Goal: Task Accomplishment & Management: Manage account settings

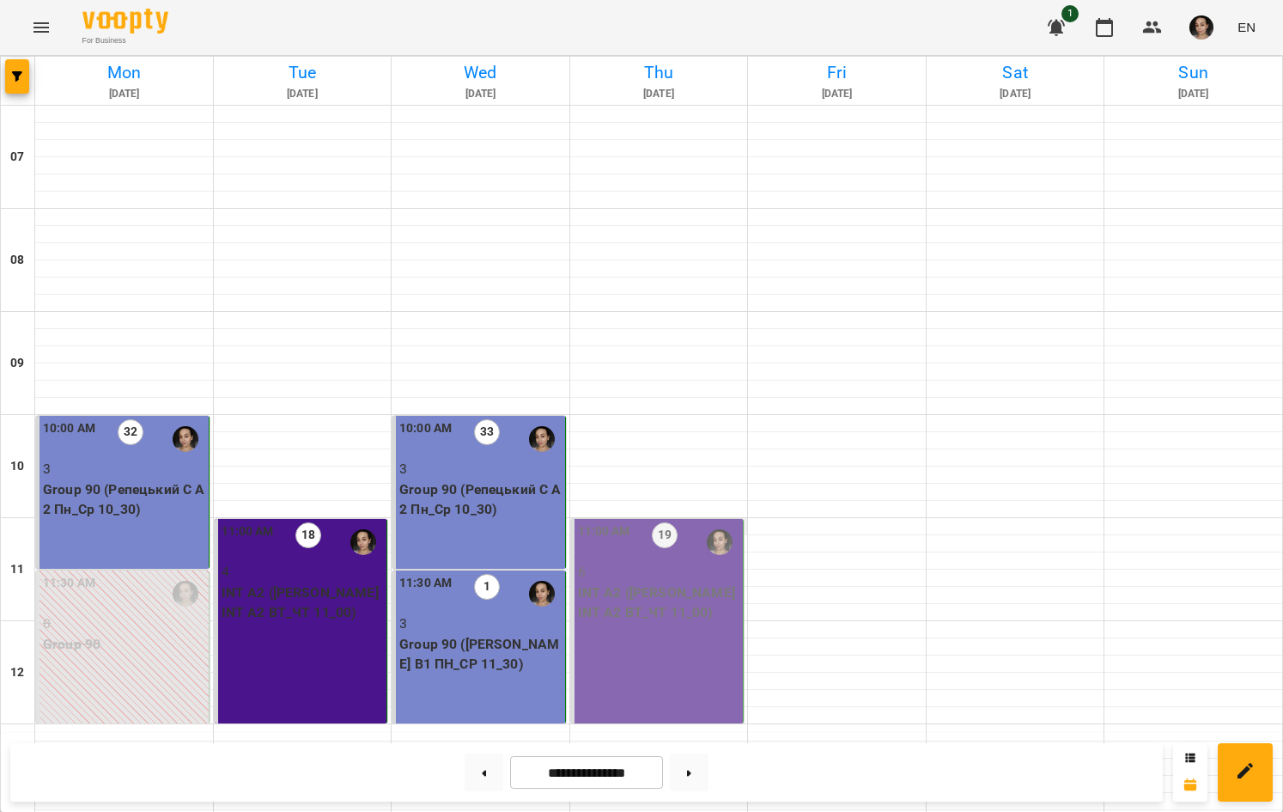
scroll to position [837, 0]
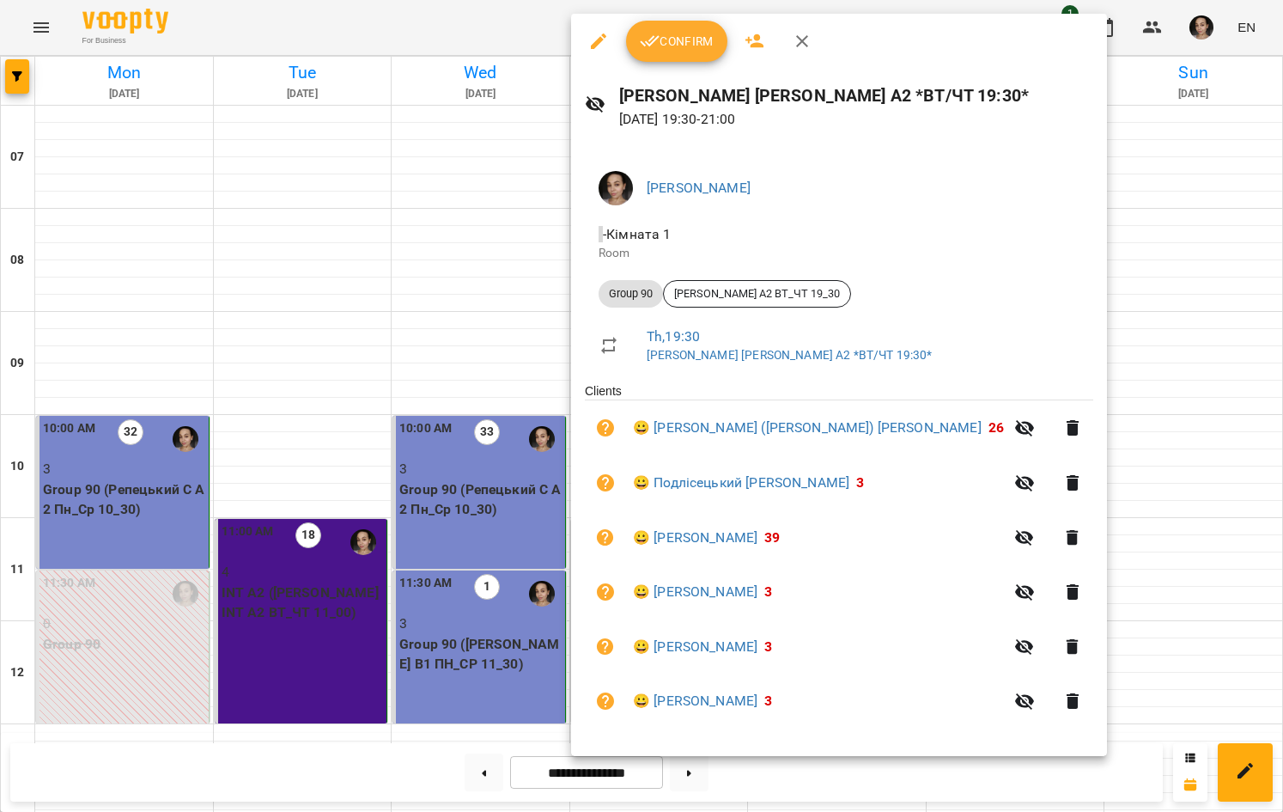
click at [672, 27] on button "Confirm" at bounding box center [676, 41] width 101 height 41
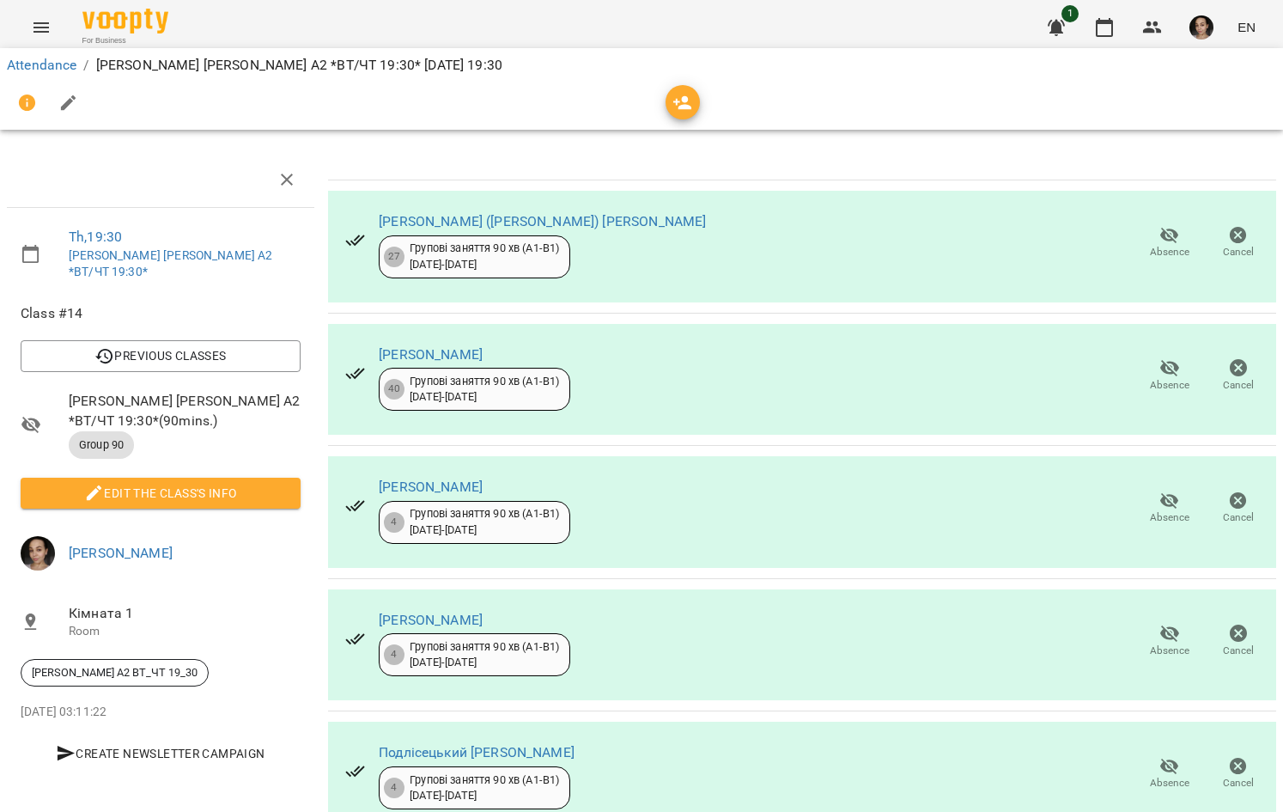
click at [1156, 243] on span "Absence" at bounding box center [1170, 242] width 48 height 34
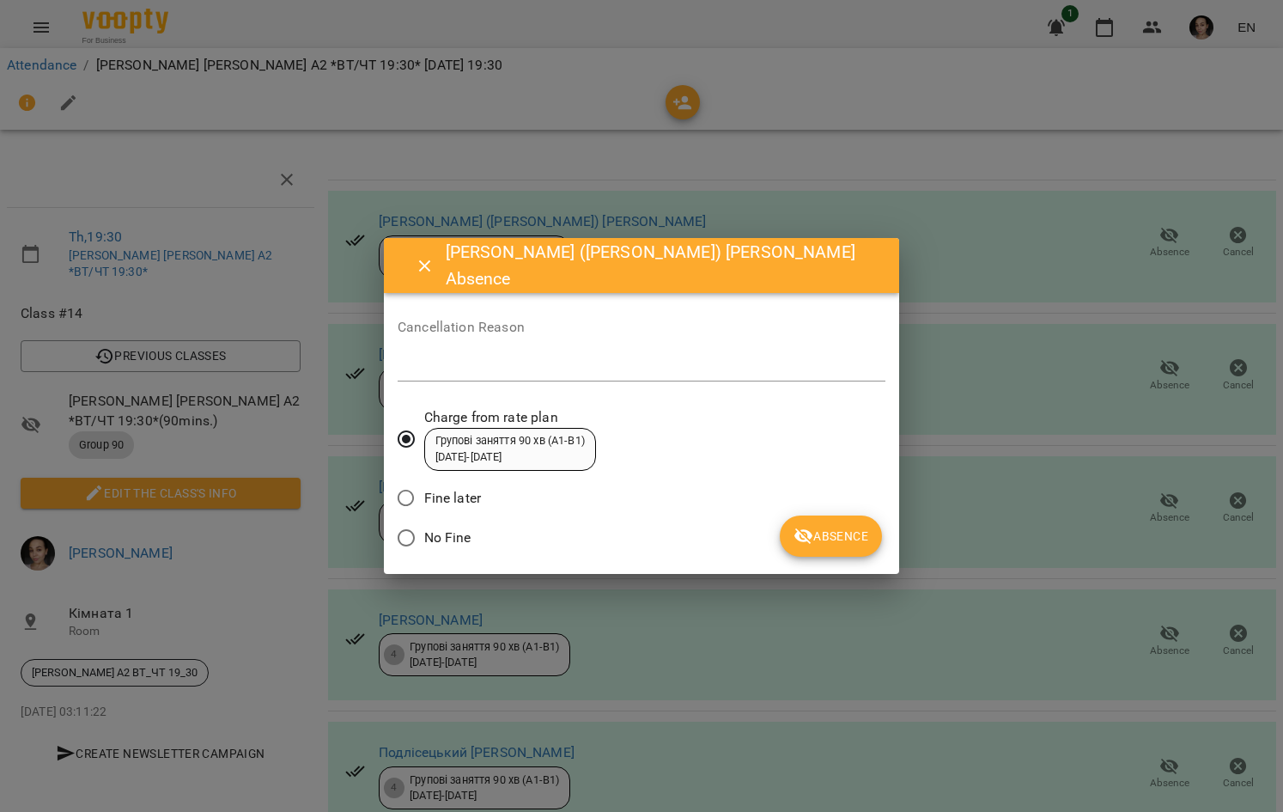
click at [813, 528] on icon "submit" at bounding box center [804, 536] width 21 height 21
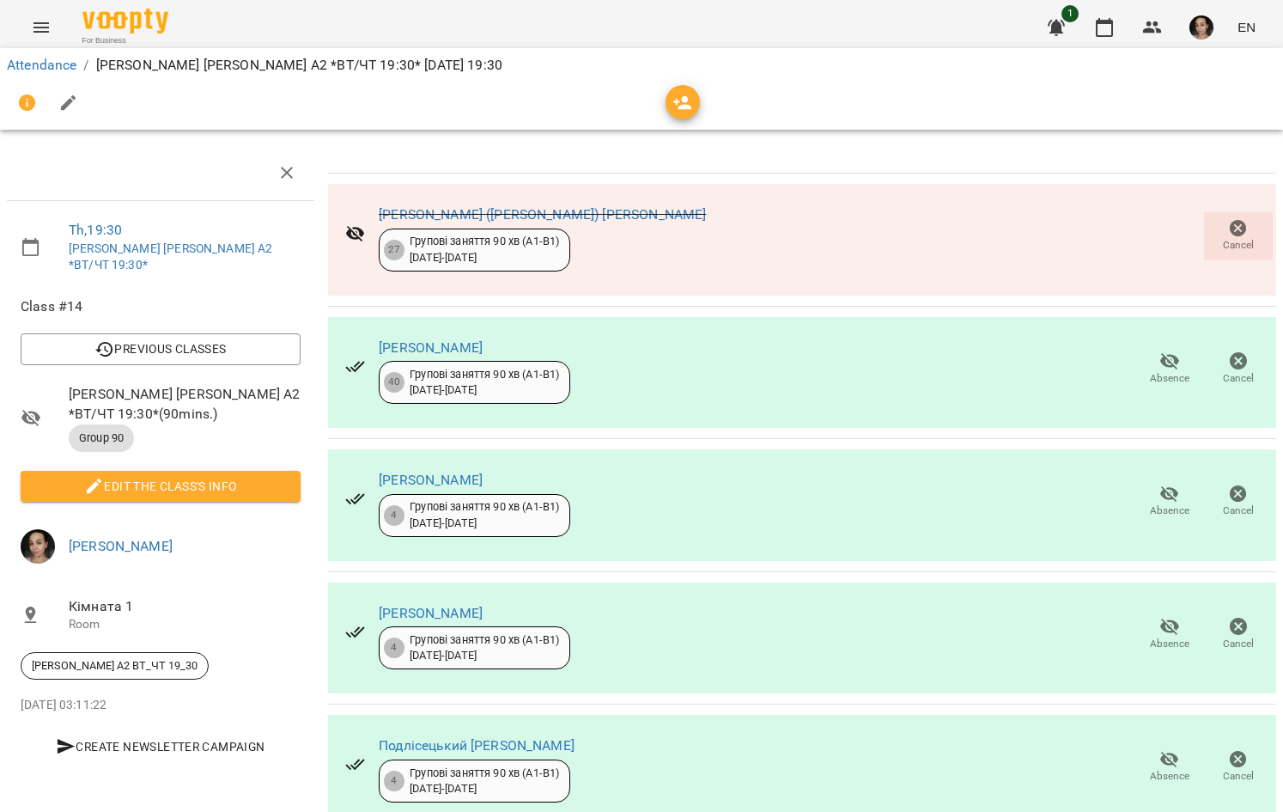
scroll to position [154, 0]
click at [1157, 350] on span "Absence" at bounding box center [1170, 367] width 48 height 34
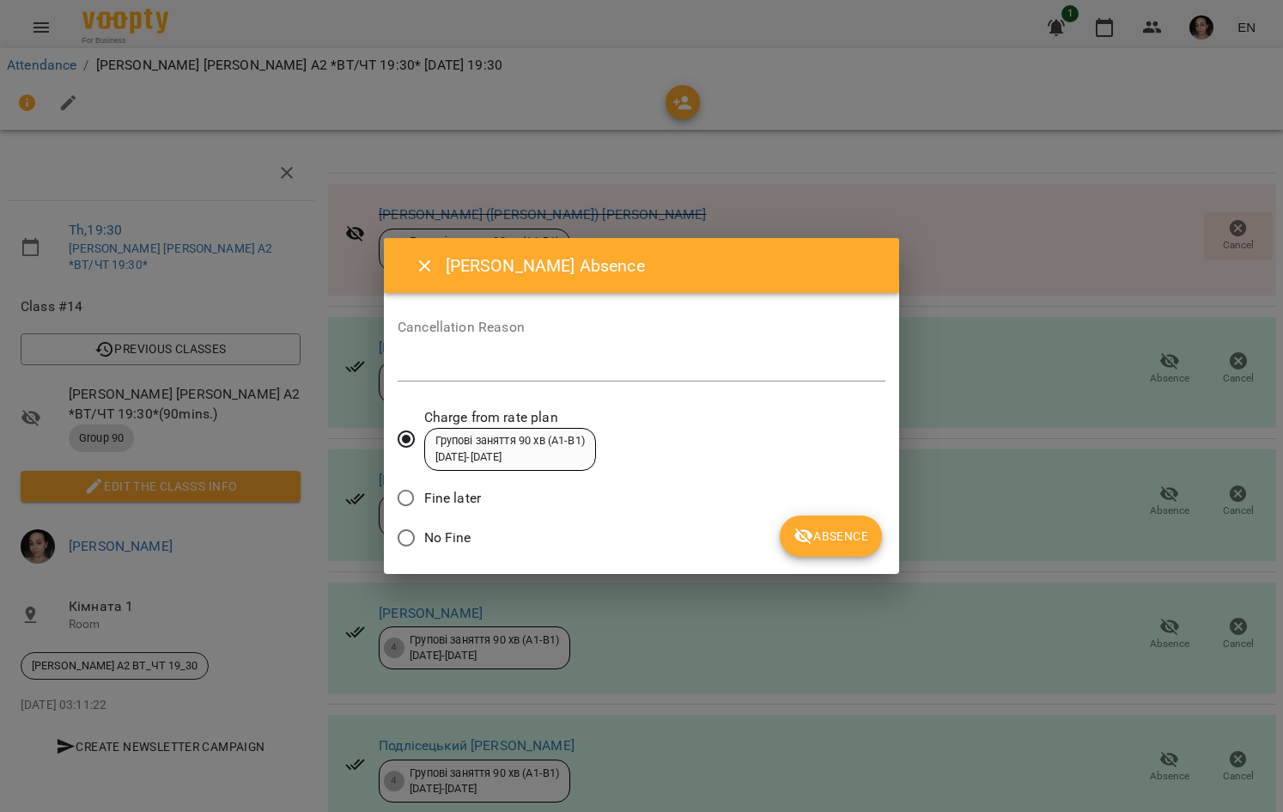
click at [837, 526] on span "Absence" at bounding box center [831, 536] width 75 height 21
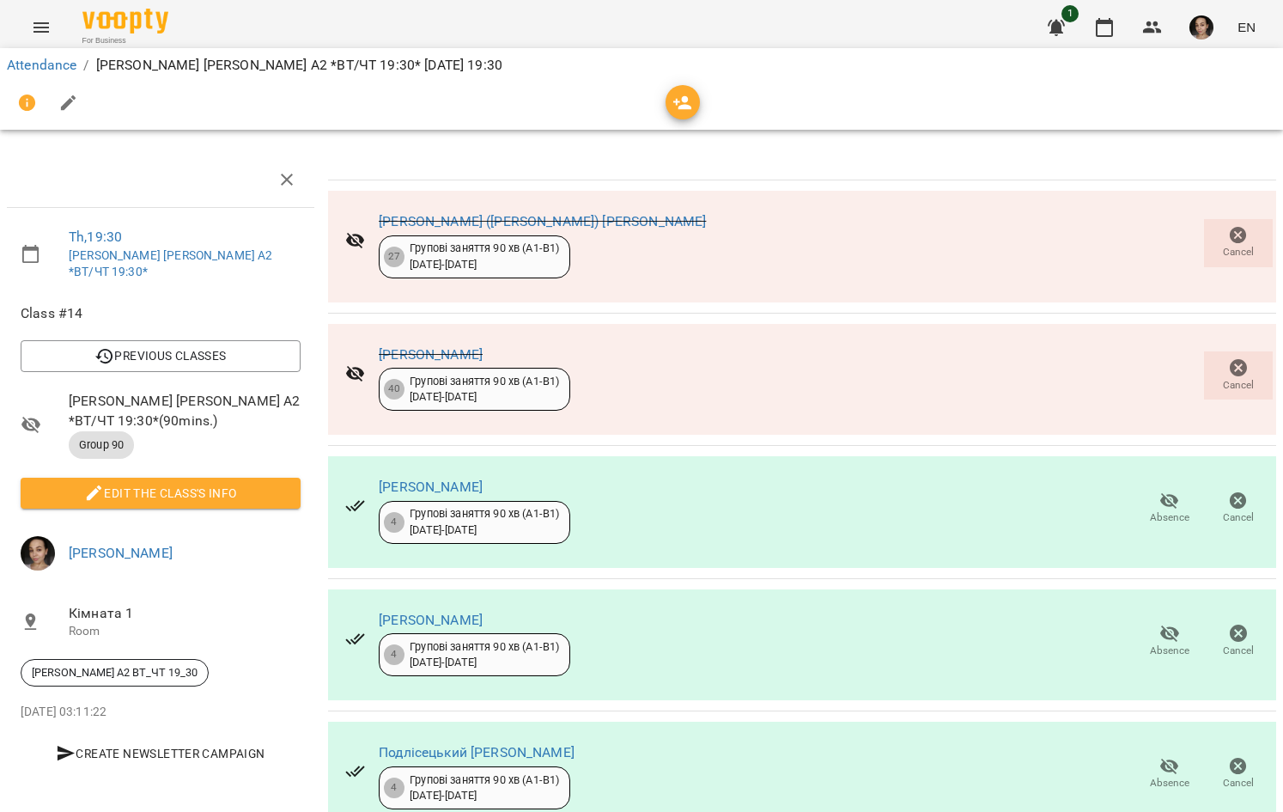
click at [1162, 495] on icon "button" at bounding box center [1170, 500] width 21 height 21
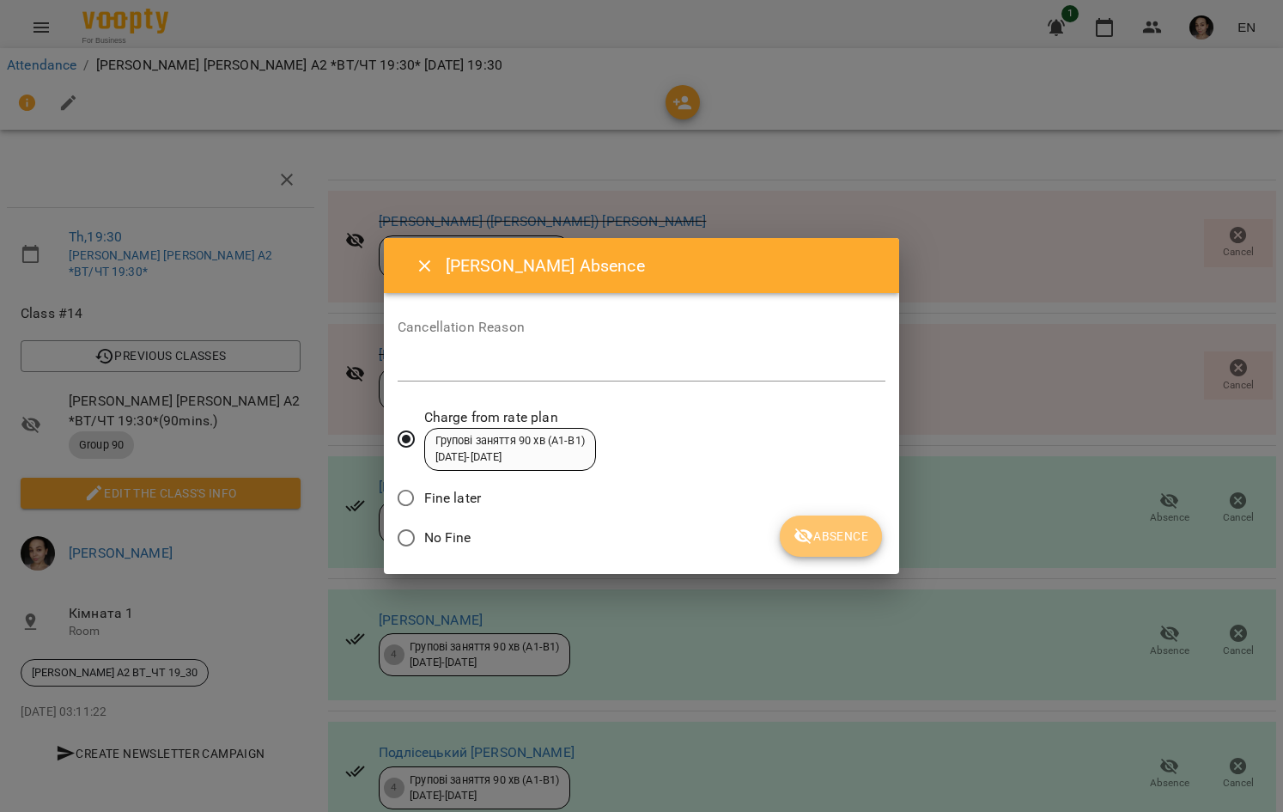
click at [826, 548] on button "Absence" at bounding box center [831, 535] width 102 height 41
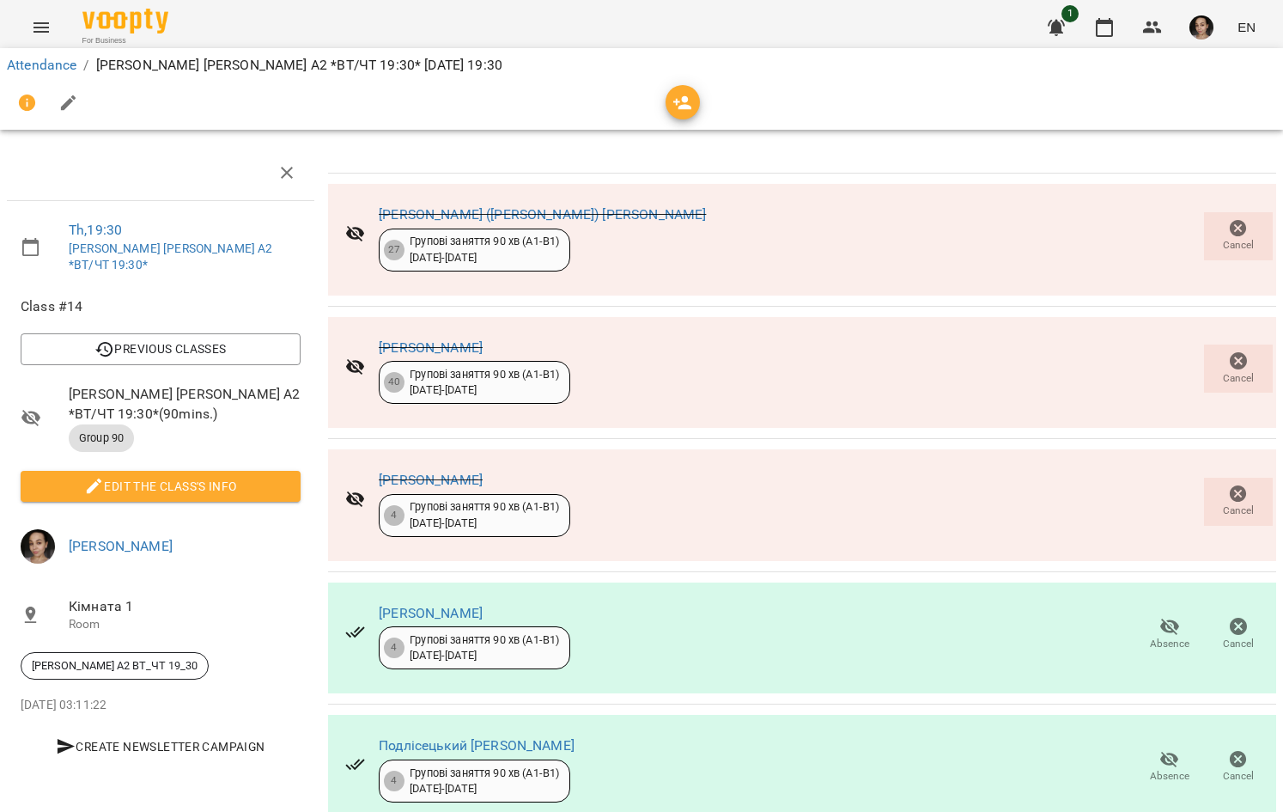
scroll to position [176, 0]
click at [249, 476] on span "Edit the class's Info" at bounding box center [160, 486] width 253 height 21
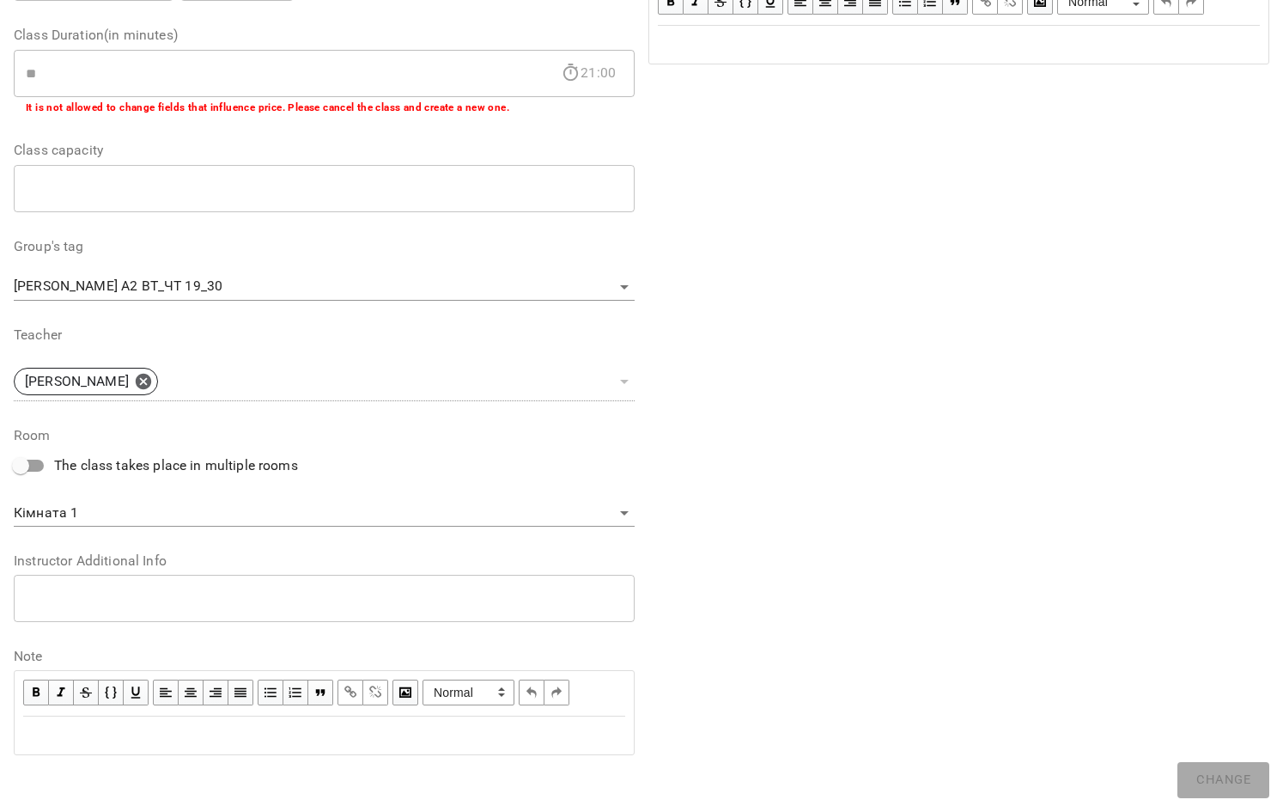
scroll to position [324, 0]
click at [329, 741] on div "Edit text" at bounding box center [324, 737] width 618 height 36
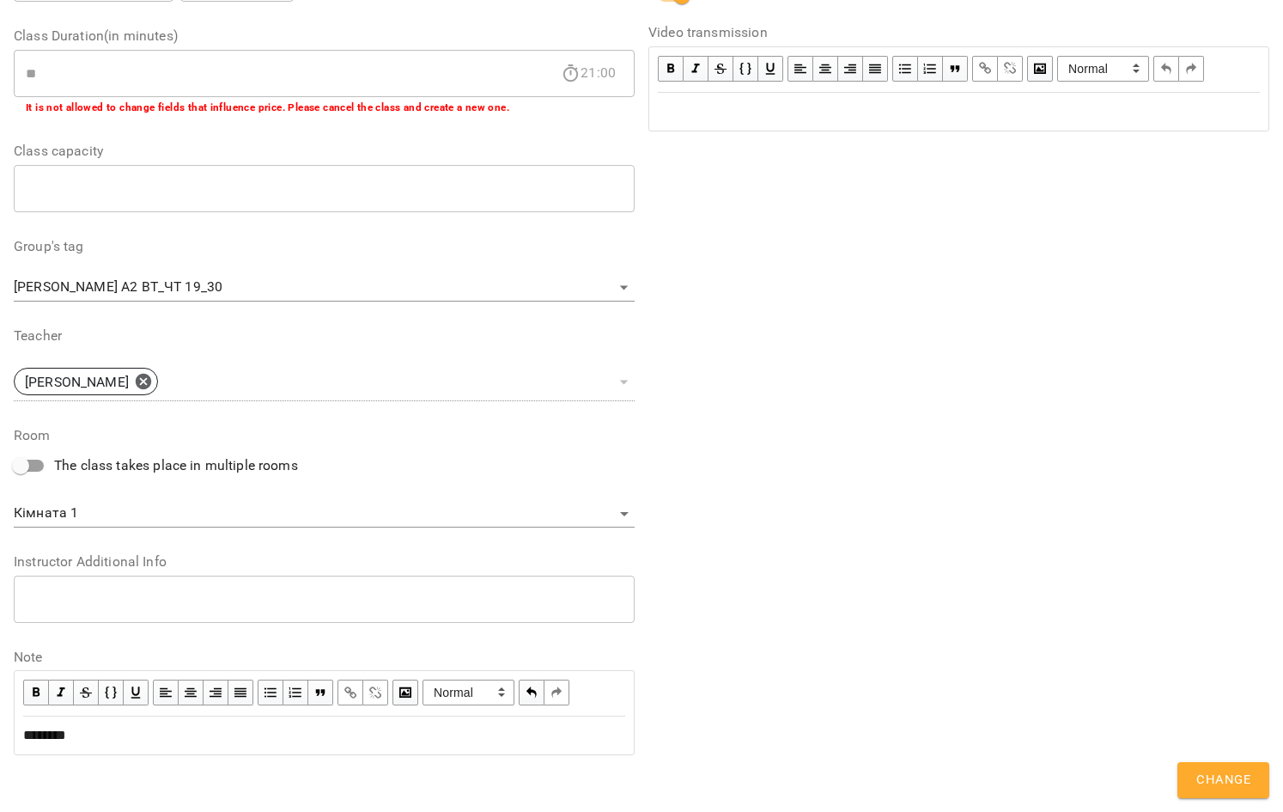
scroll to position [396, 0]
click at [1240, 771] on span "Change" at bounding box center [1224, 780] width 54 height 22
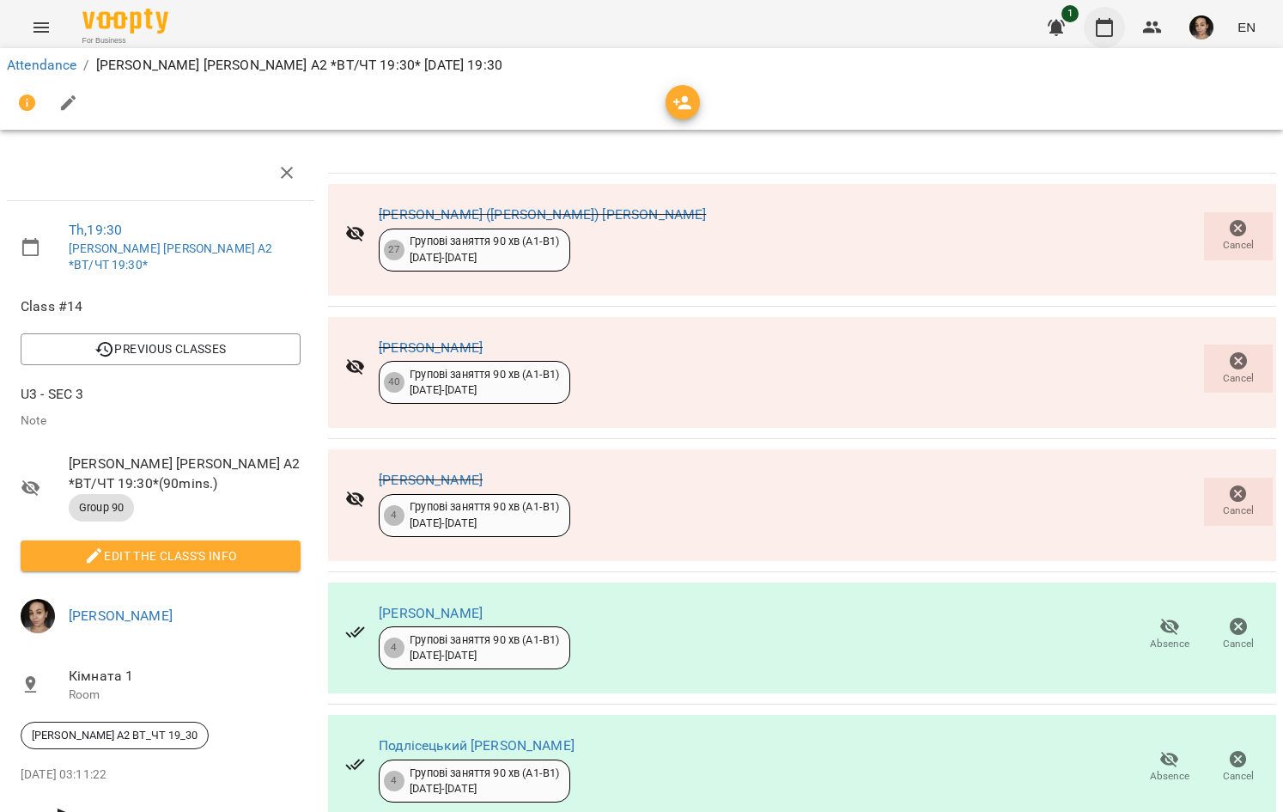
click at [1108, 8] on button "button" at bounding box center [1104, 27] width 41 height 41
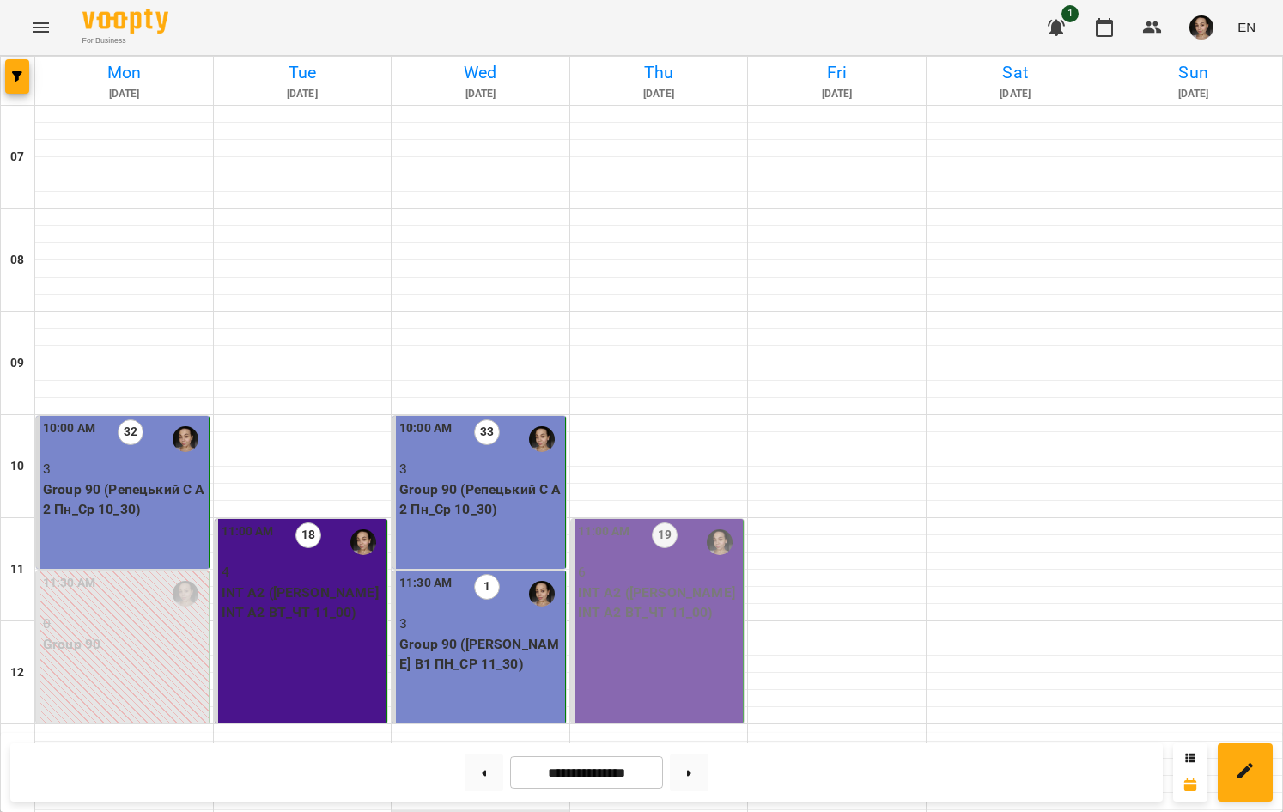
scroll to position [466, 0]
click at [594, 519] on div "11:00 AM 19 6 INT А2 ([PERSON_NAME] INT A2 ВТ_ЧТ 11_00)" at bounding box center [658, 621] width 174 height 204
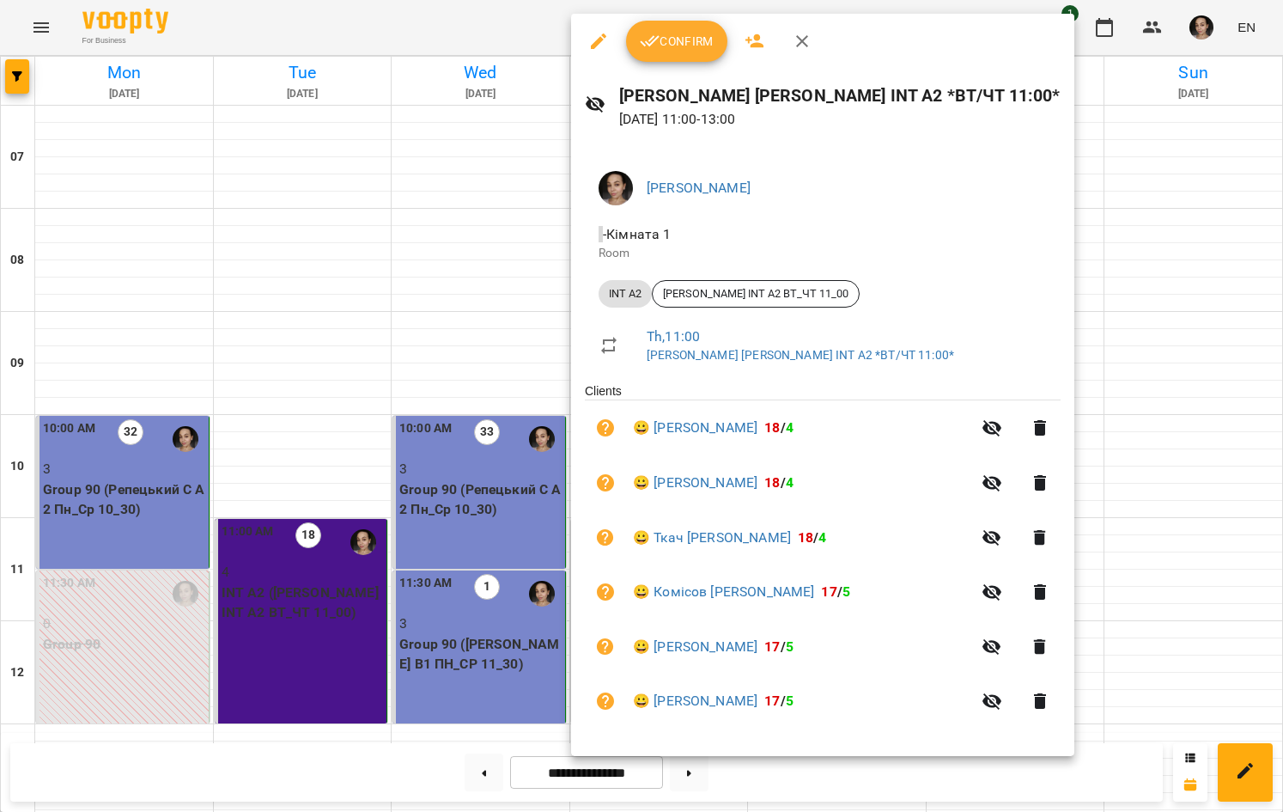
click at [651, 48] on icon "button" at bounding box center [650, 41] width 21 height 21
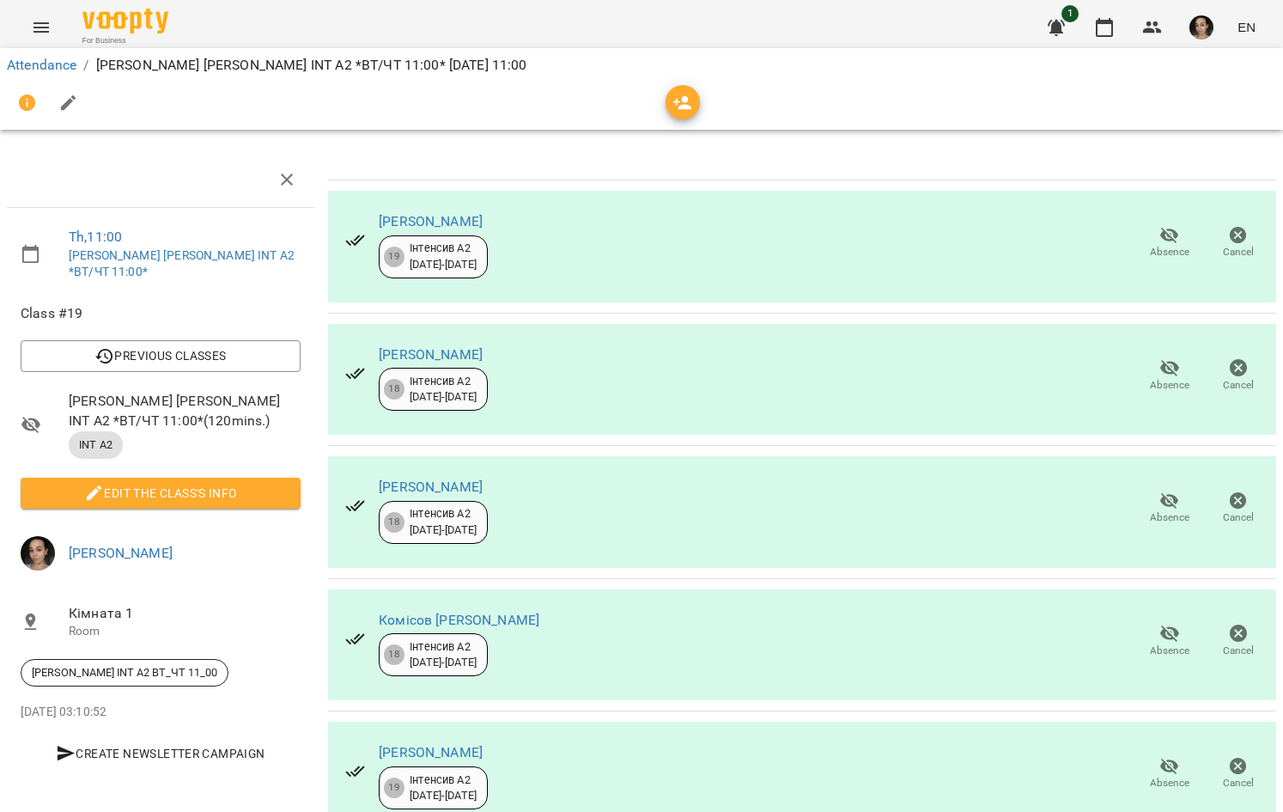
click at [1148, 383] on span "Absence" at bounding box center [1170, 374] width 48 height 34
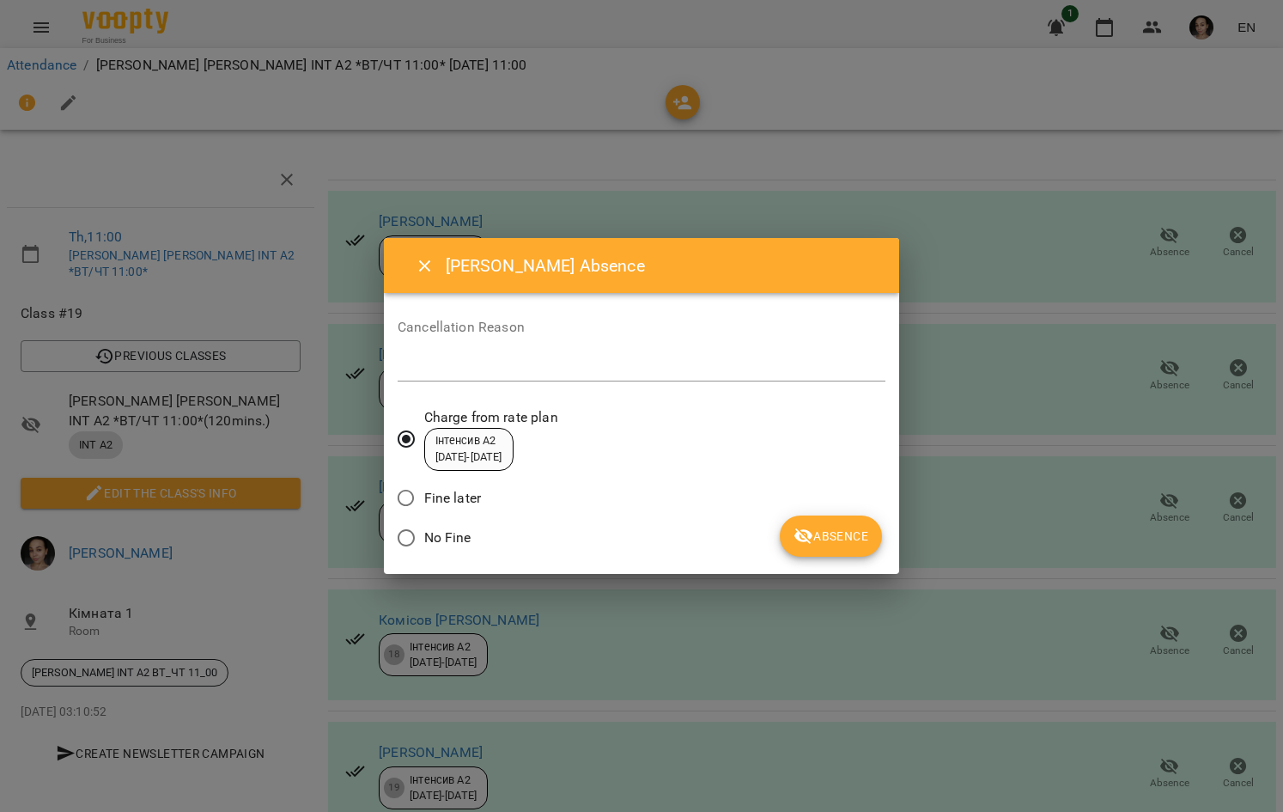
click at [830, 532] on span "Absence" at bounding box center [831, 536] width 75 height 21
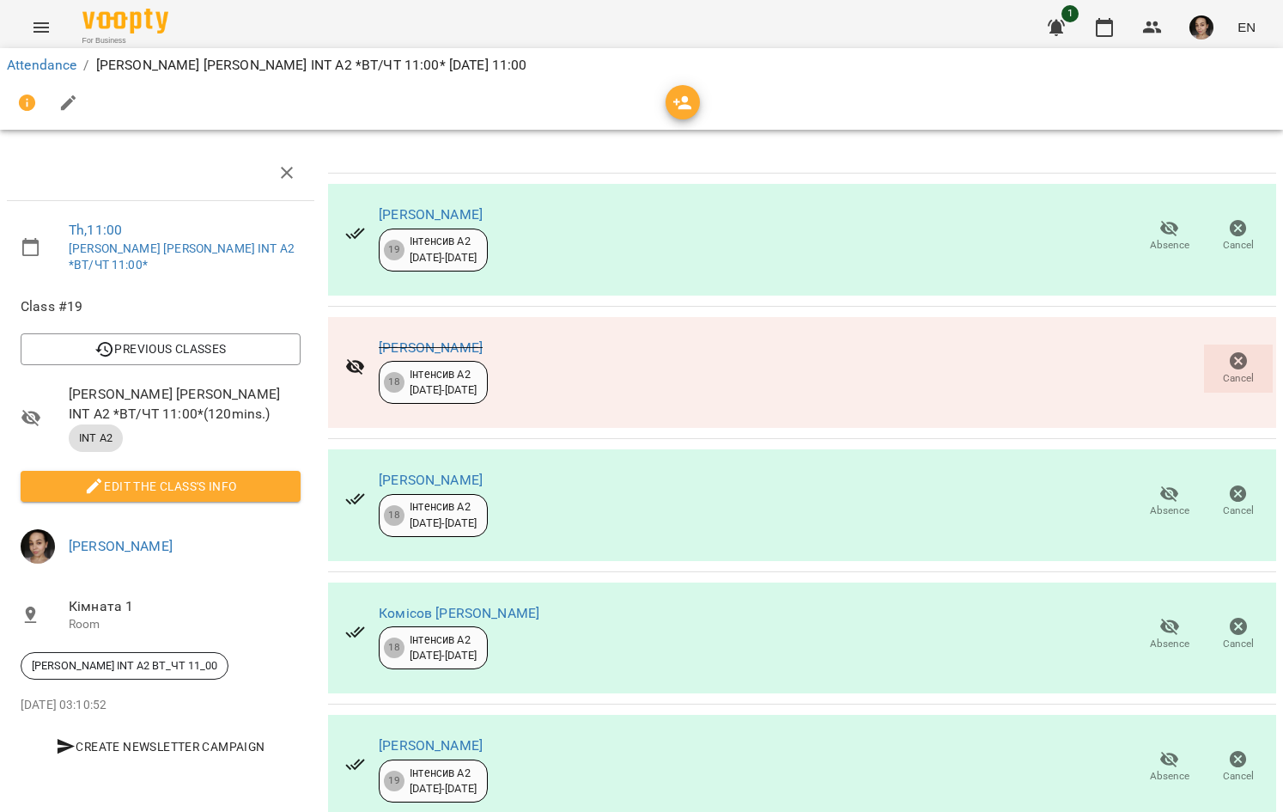
scroll to position [176, 0]
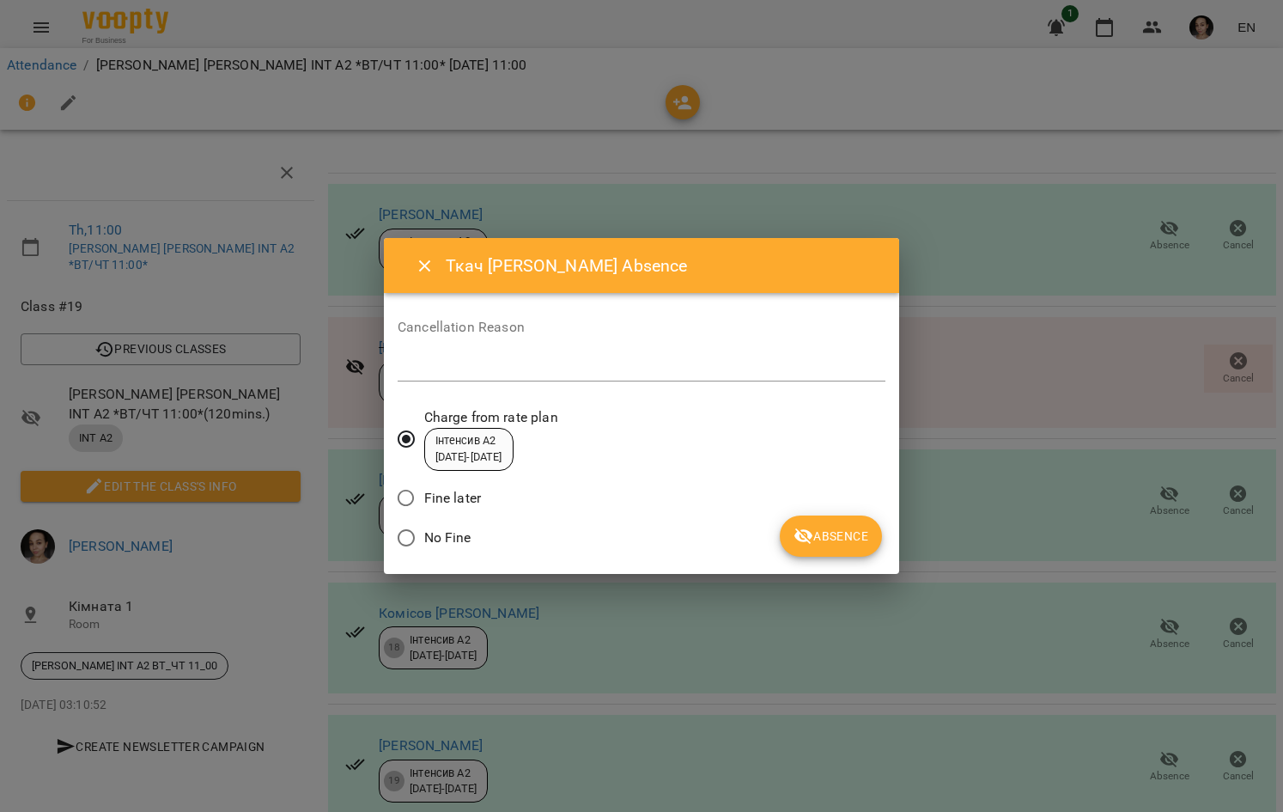
click at [838, 546] on button "Absence" at bounding box center [831, 535] width 102 height 41
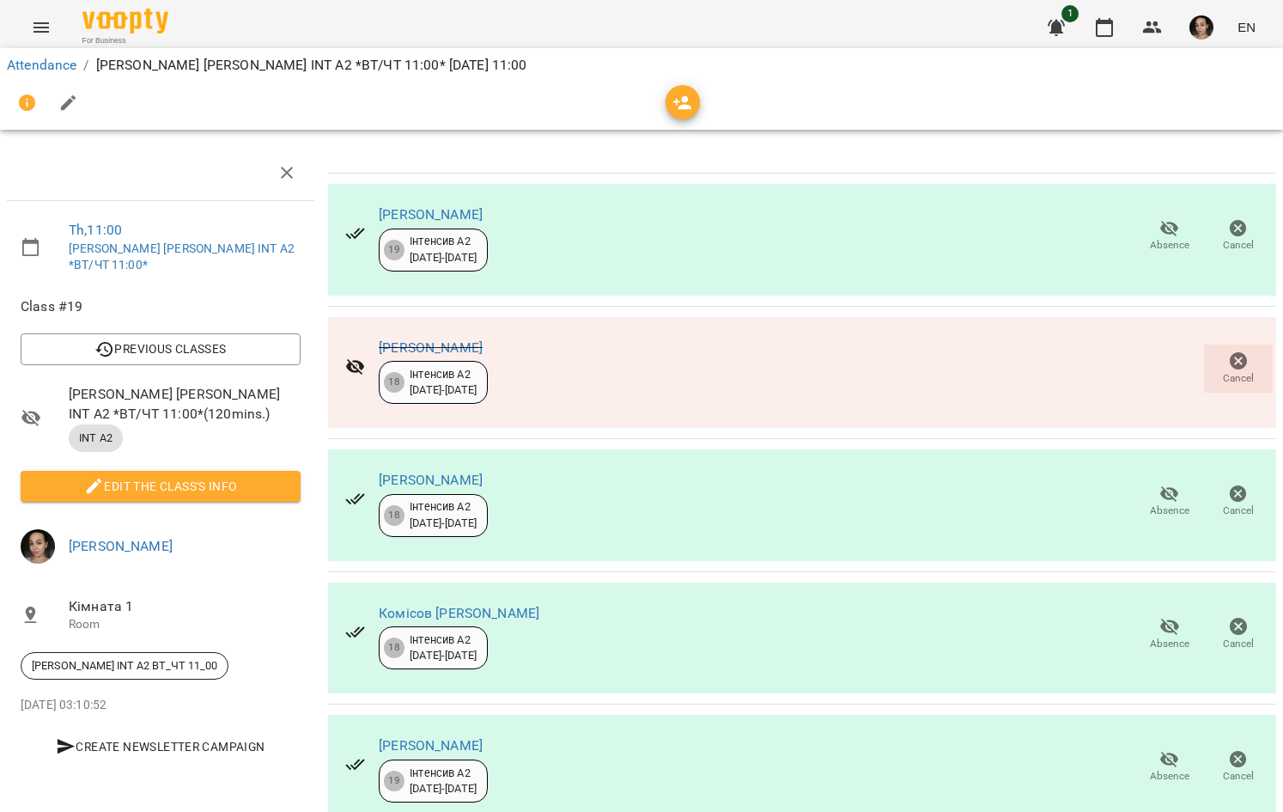
click at [231, 476] on span "Edit the class's Info" at bounding box center [160, 486] width 253 height 21
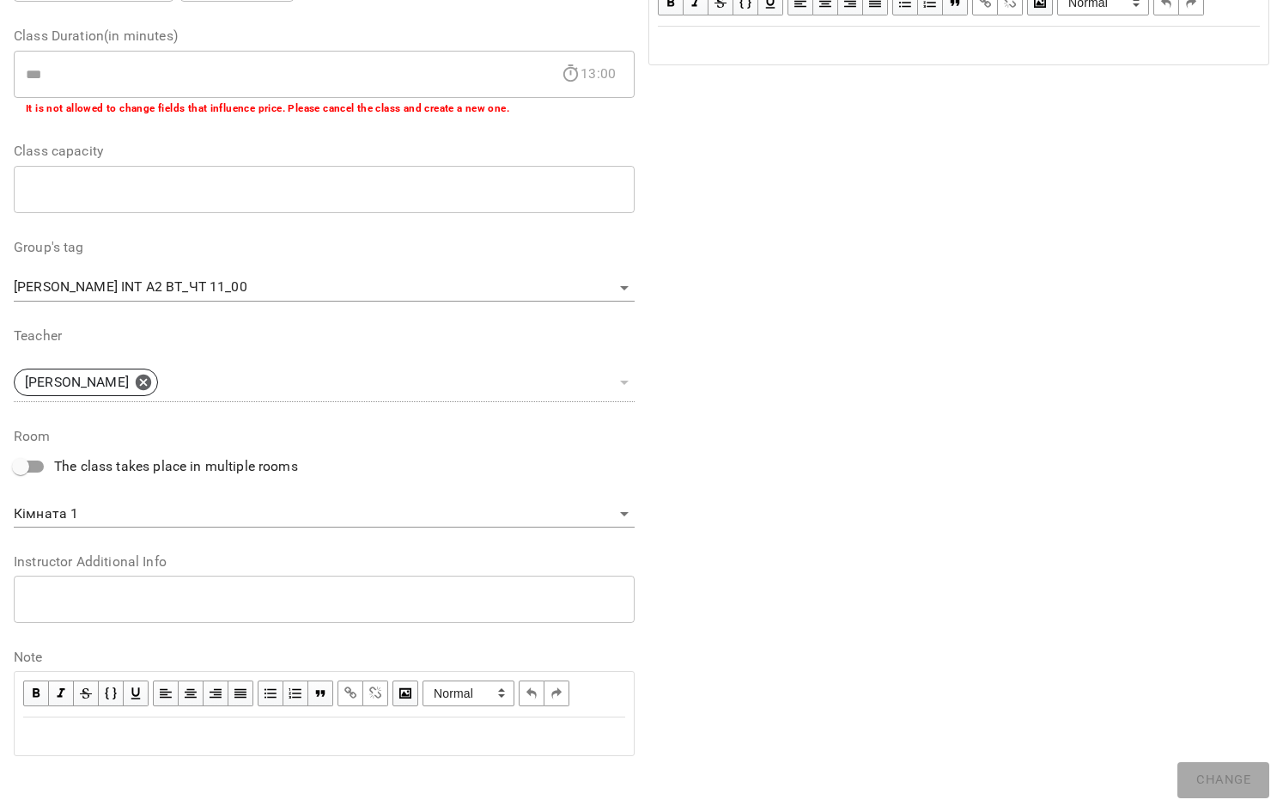
scroll to position [324, 0]
click at [190, 737] on div "Edit text" at bounding box center [324, 737] width 602 height 21
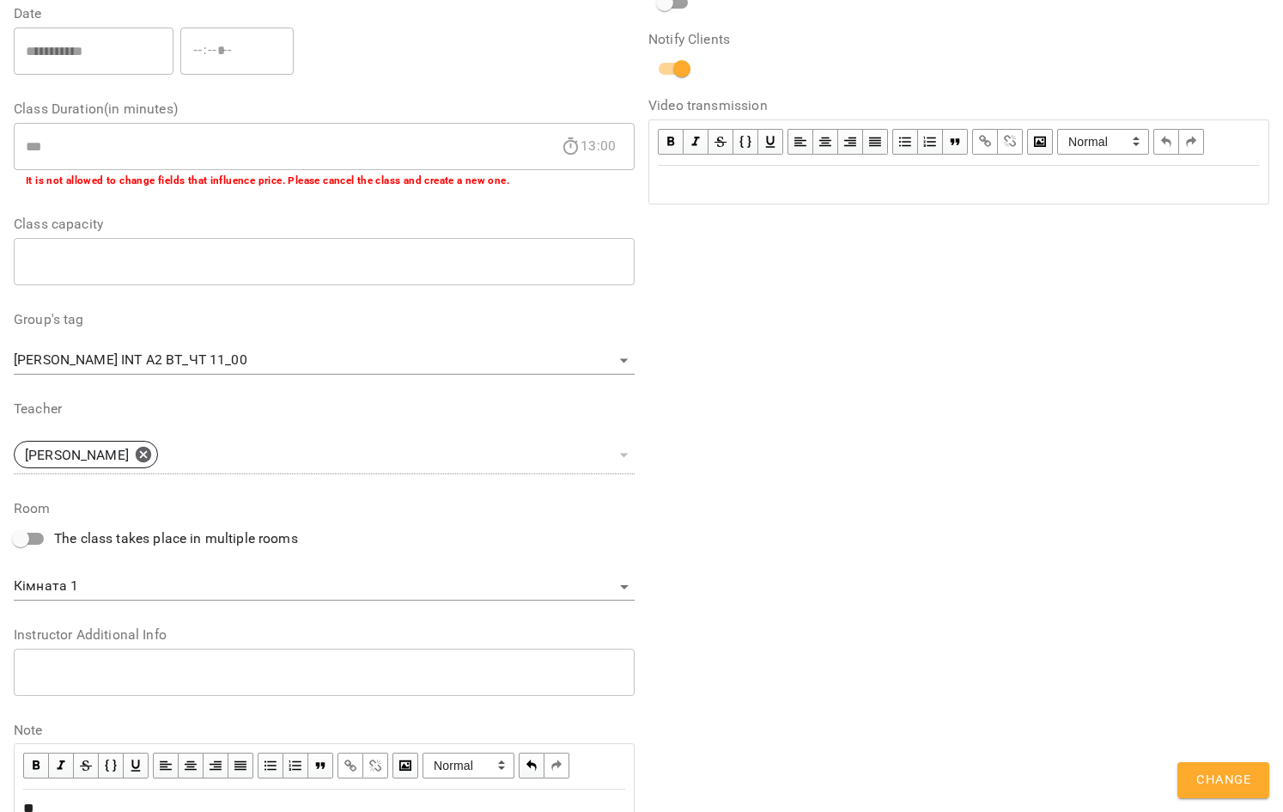
click at [1222, 770] on span "Change" at bounding box center [1224, 780] width 54 height 22
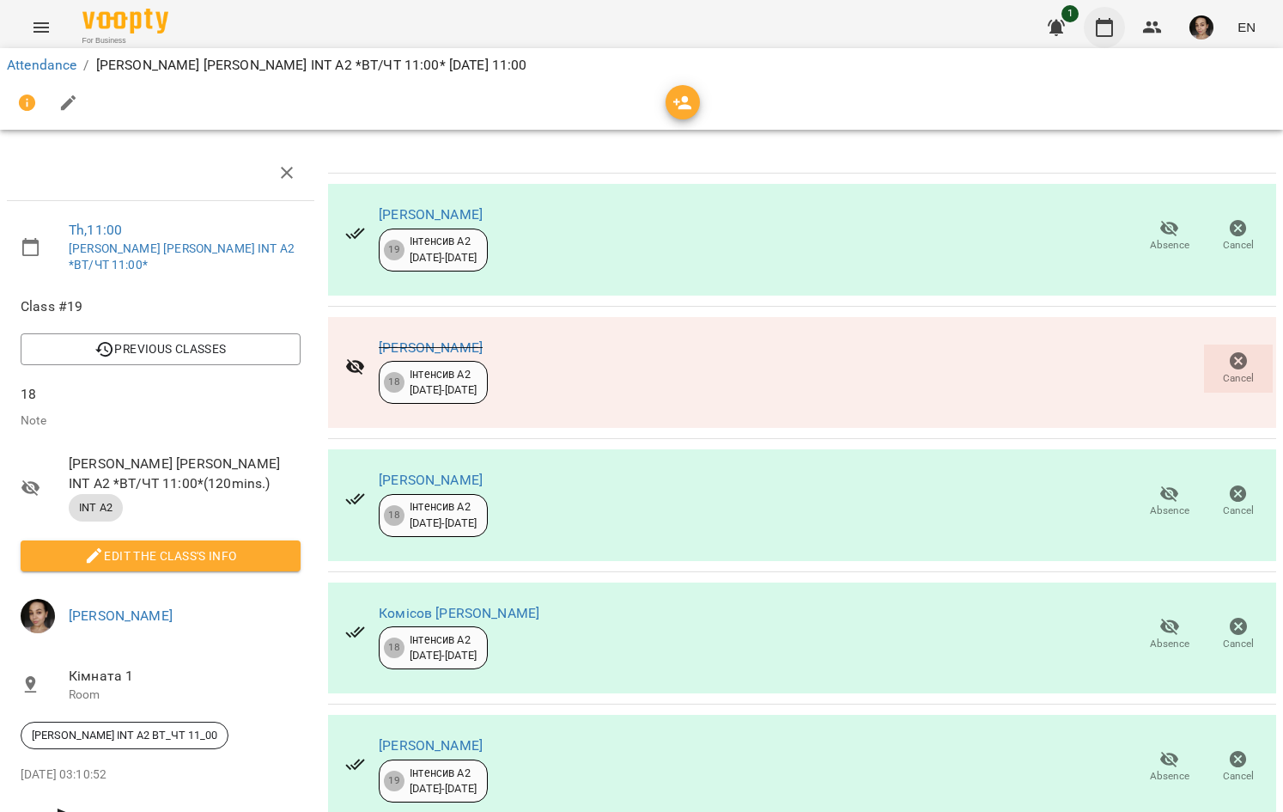
click at [1097, 22] on icon "button" at bounding box center [1104, 27] width 21 height 21
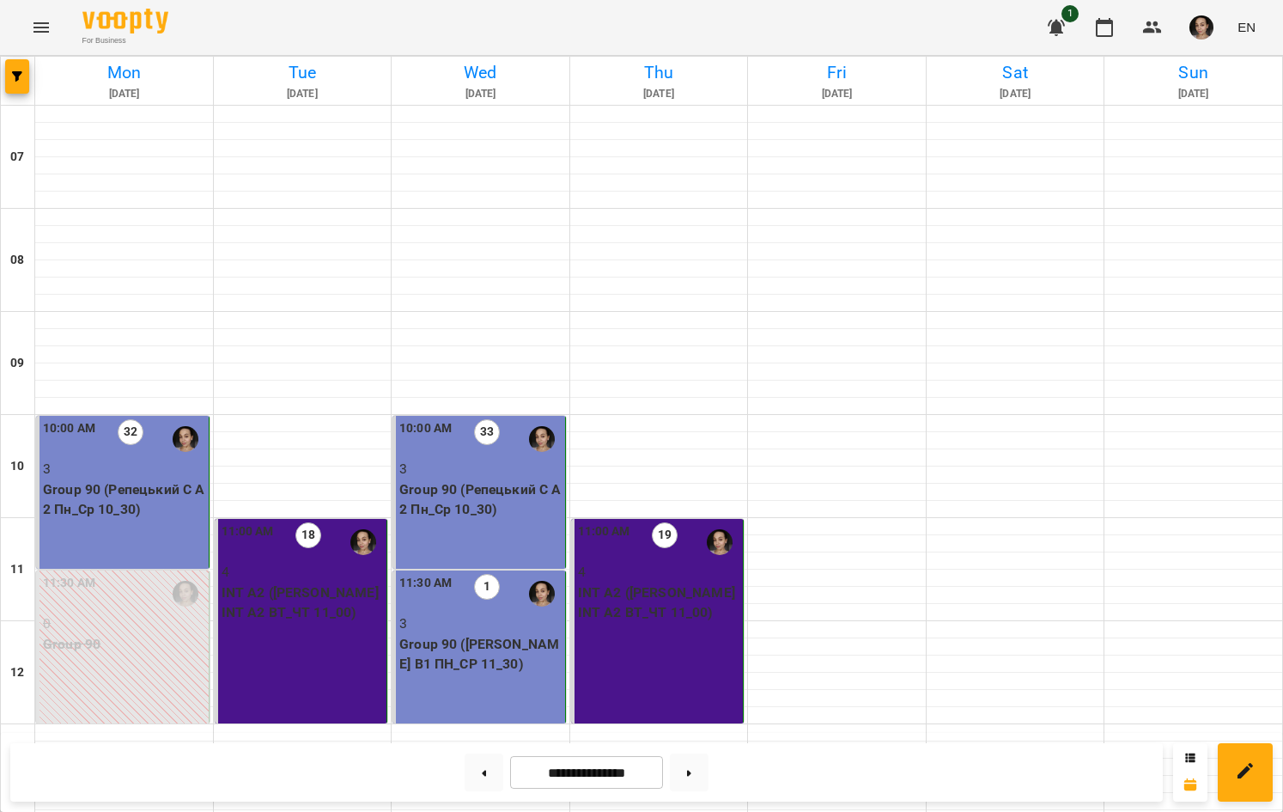
scroll to position [1020, 0]
click at [692, 777] on button at bounding box center [689, 772] width 39 height 38
type input "**********"
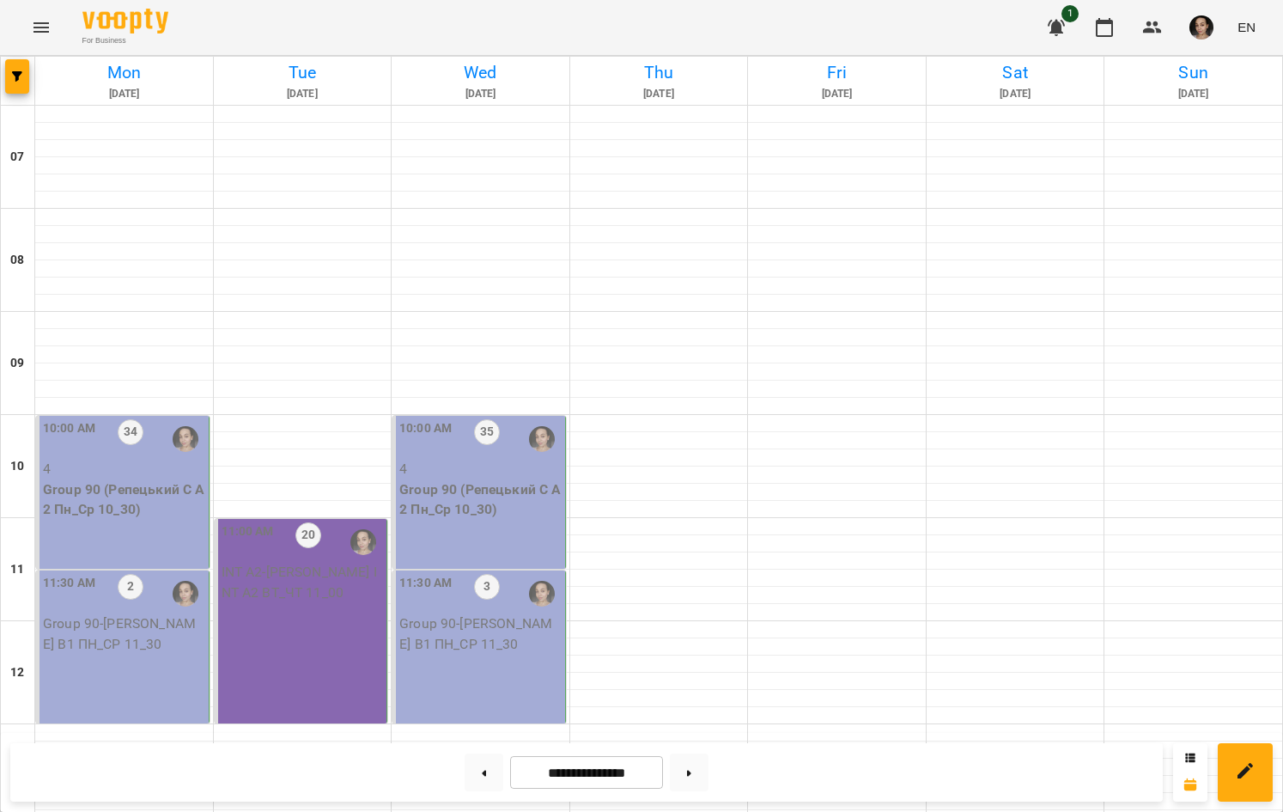
scroll to position [0, 0]
